Goal: Information Seeking & Learning: Learn about a topic

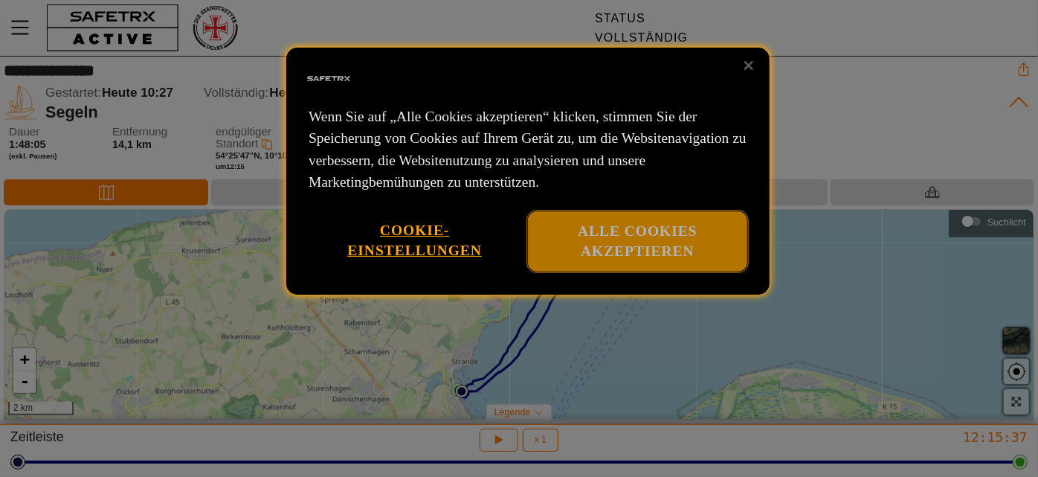
click at [662, 247] on font "Alle Cookies akzeptieren" at bounding box center [638, 241] width 120 height 36
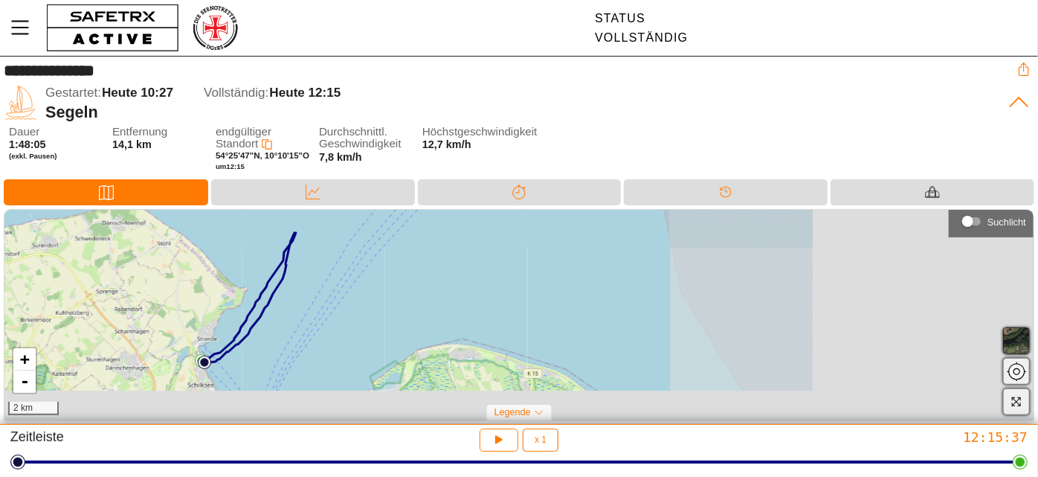
drag, startPoint x: 523, startPoint y: 305, endPoint x: 232, endPoint y: 293, distance: 291.7
click at [232, 293] on div "+ - 2 km" at bounding box center [518, 315] width 1029 height 210
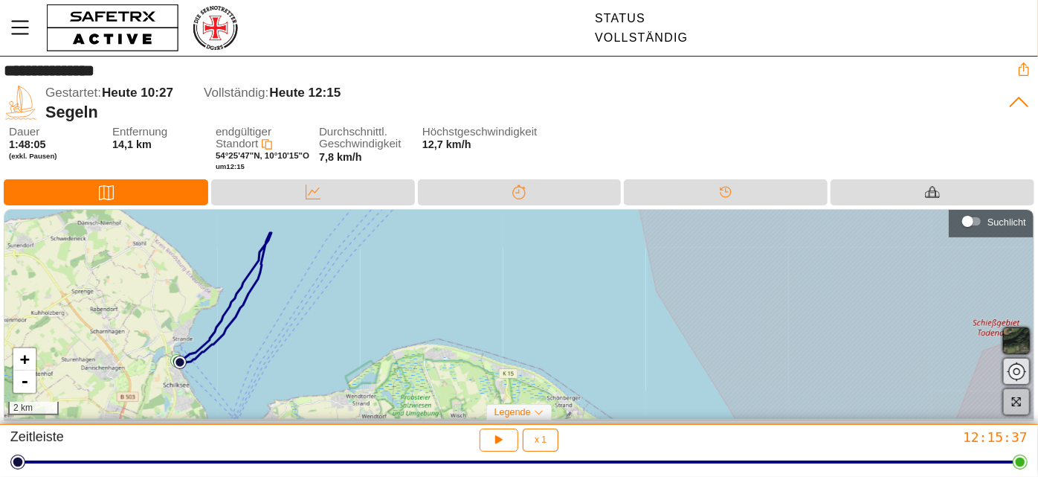
click at [1015, 402] on icon "button" at bounding box center [1015, 401] width 11 height 11
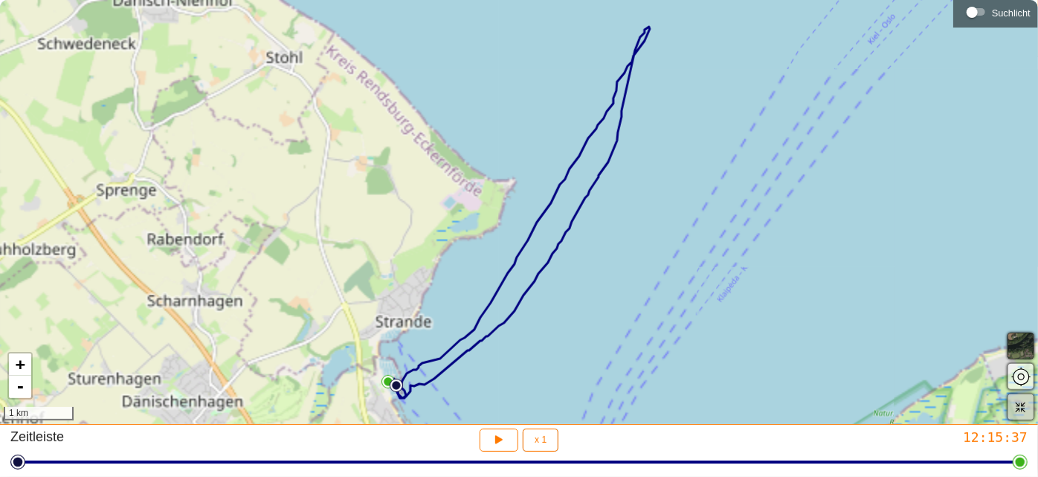
click at [1019, 408] on icon "button" at bounding box center [1021, 407] width 10 height 10
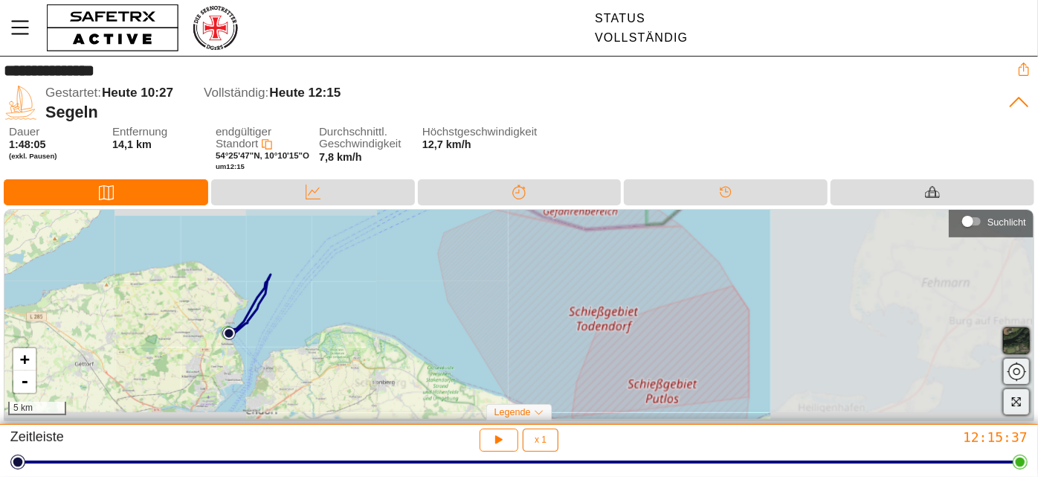
drag, startPoint x: 584, startPoint y: 298, endPoint x: 268, endPoint y: 309, distance: 316.2
click at [268, 309] on div "+ - 5 km" at bounding box center [518, 315] width 1029 height 210
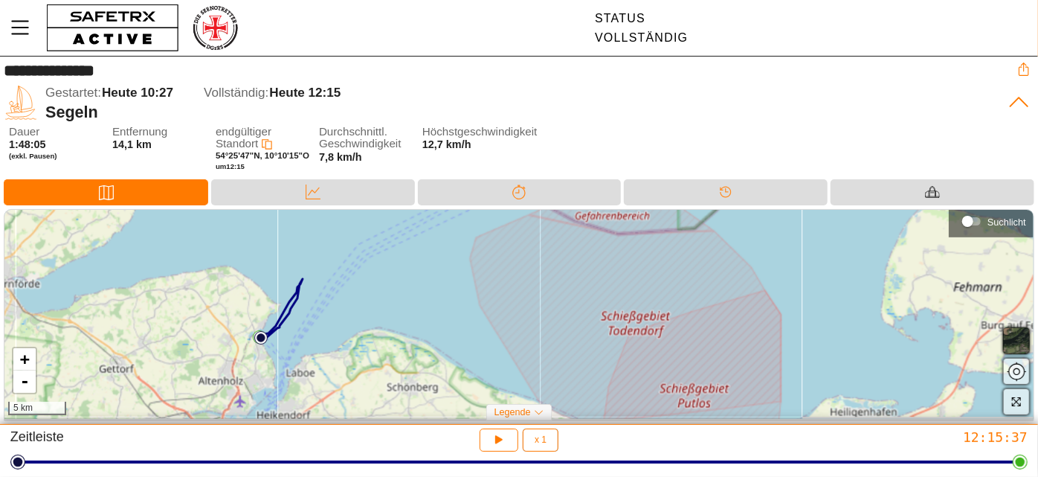
drag, startPoint x: 292, startPoint y: 305, endPoint x: 317, endPoint y: 307, distance: 24.6
click at [317, 307] on div "+ - 5 km" at bounding box center [518, 315] width 1029 height 210
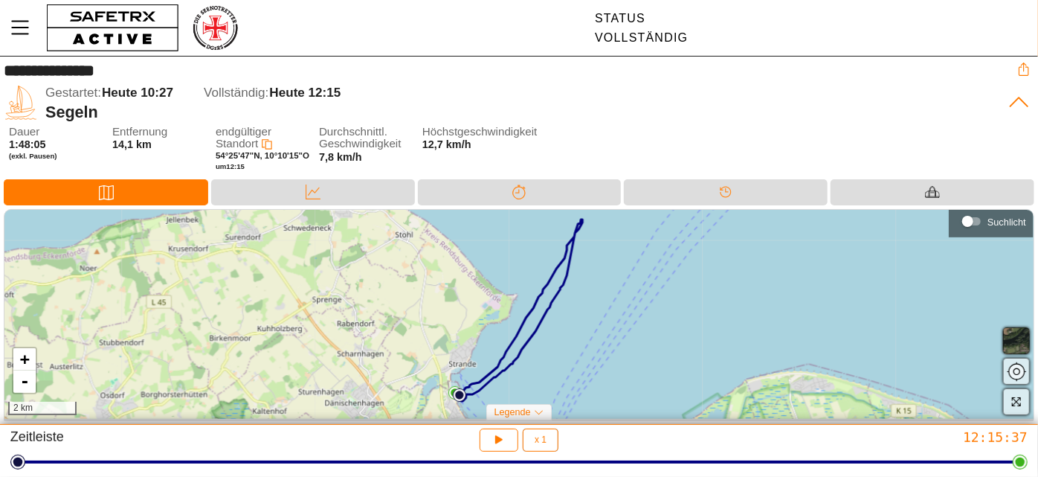
click at [615, 336] on div "+ - 2 km" at bounding box center [518, 315] width 1029 height 210
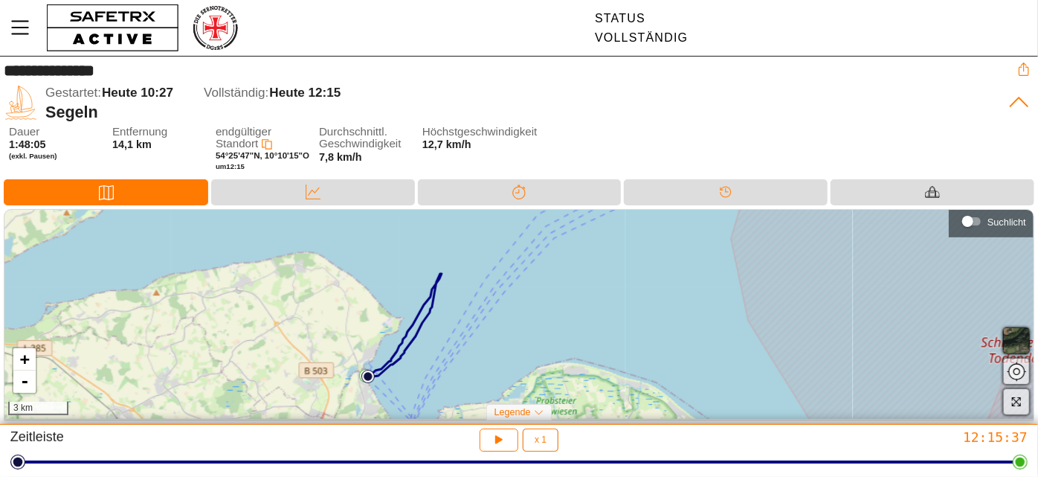
drag, startPoint x: 526, startPoint y: 337, endPoint x: 395, endPoint y: 338, distance: 131.6
click at [399, 341] on div "+ - 3 km" at bounding box center [518, 315] width 1029 height 210
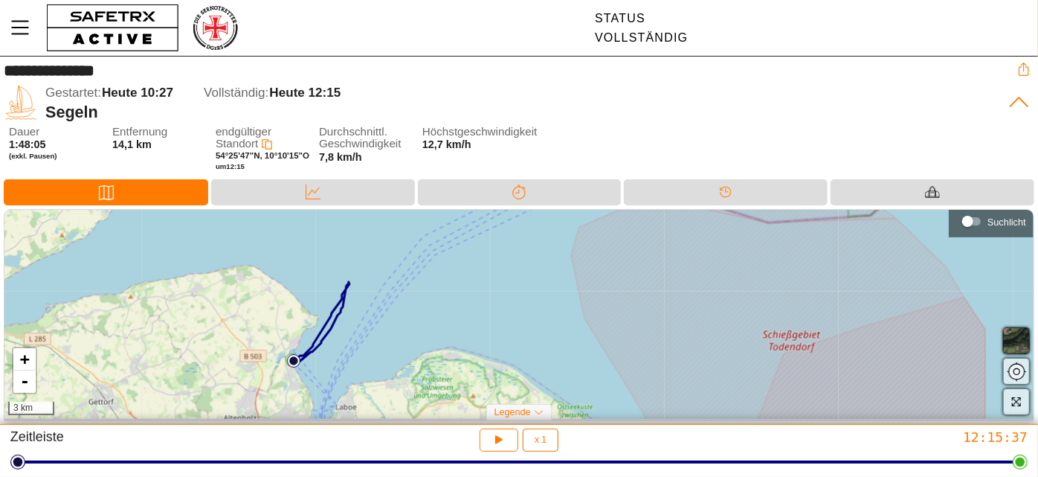
drag, startPoint x: 393, startPoint y: 330, endPoint x: 314, endPoint y: 328, distance: 79.6
click at [314, 328] on div "+ - 3 km" at bounding box center [518, 315] width 1029 height 210
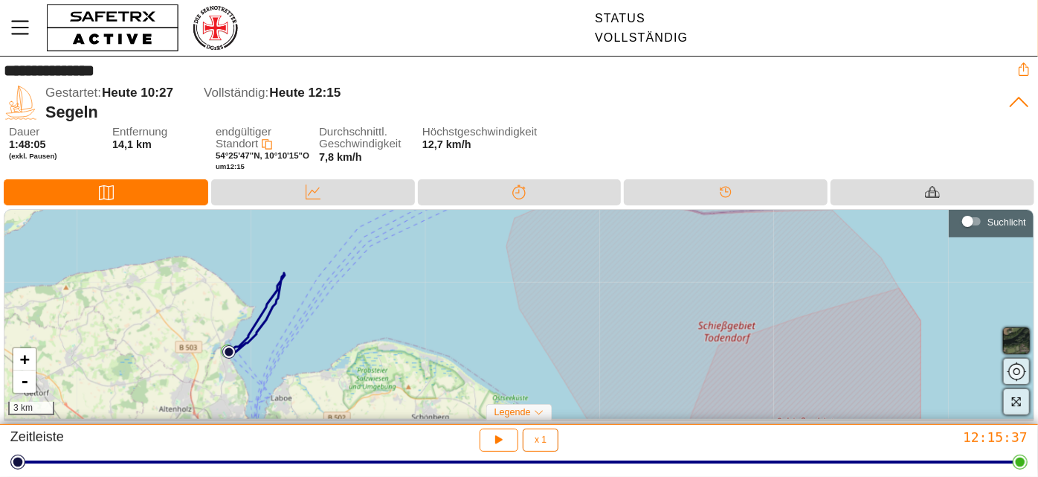
drag, startPoint x: 404, startPoint y: 346, endPoint x: 355, endPoint y: 341, distance: 49.4
click at [349, 335] on div "+ - 3 km" at bounding box center [518, 315] width 1029 height 210
